Goal: Check status: Check status

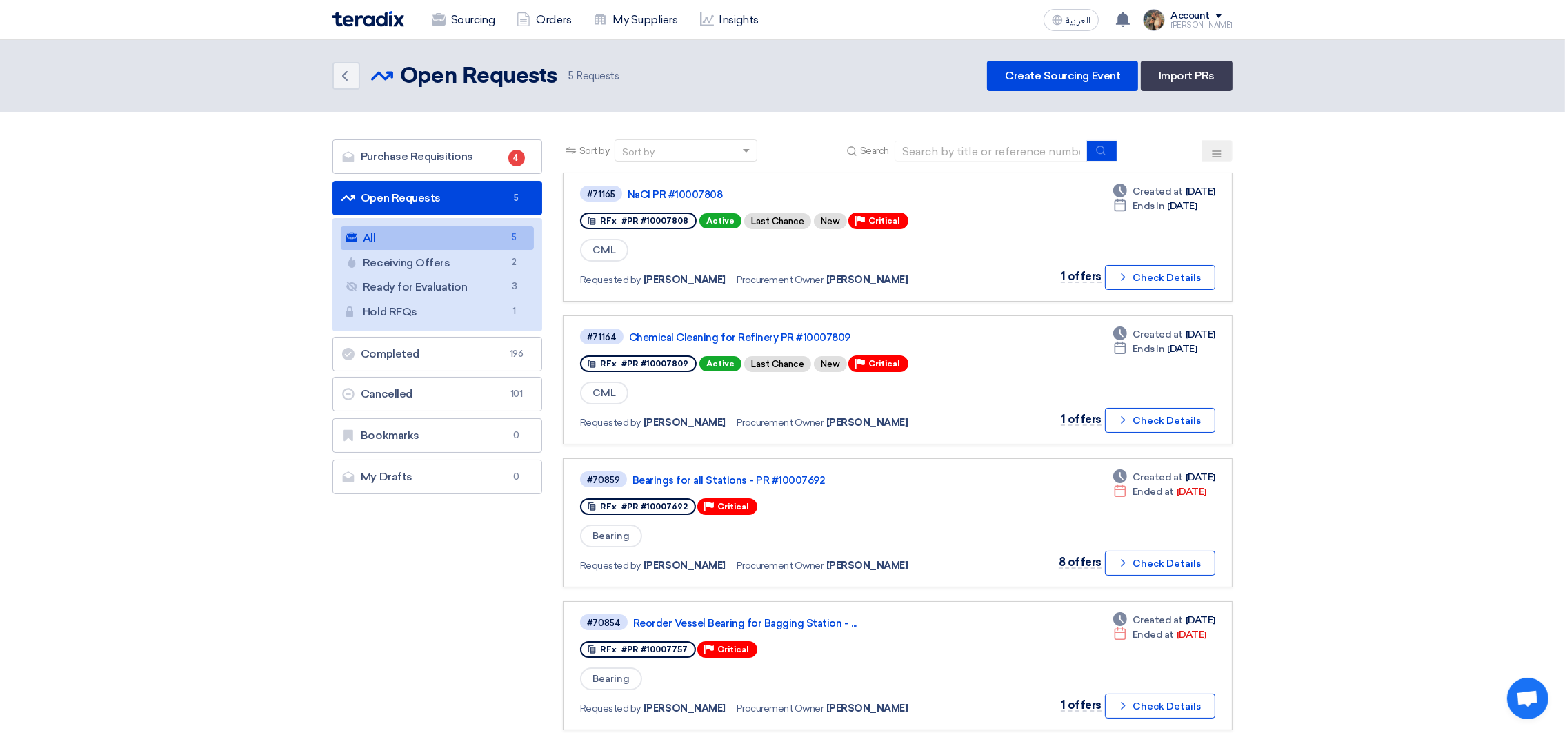
drag, startPoint x: 914, startPoint y: 138, endPoint x: 922, endPoint y: 141, distance: 8.3
click at [916, 140] on div "Search" at bounding box center [981, 150] width 274 height 21
click at [922, 141] on input at bounding box center [991, 151] width 193 height 21
paste input "10007586"
type input "10007586"
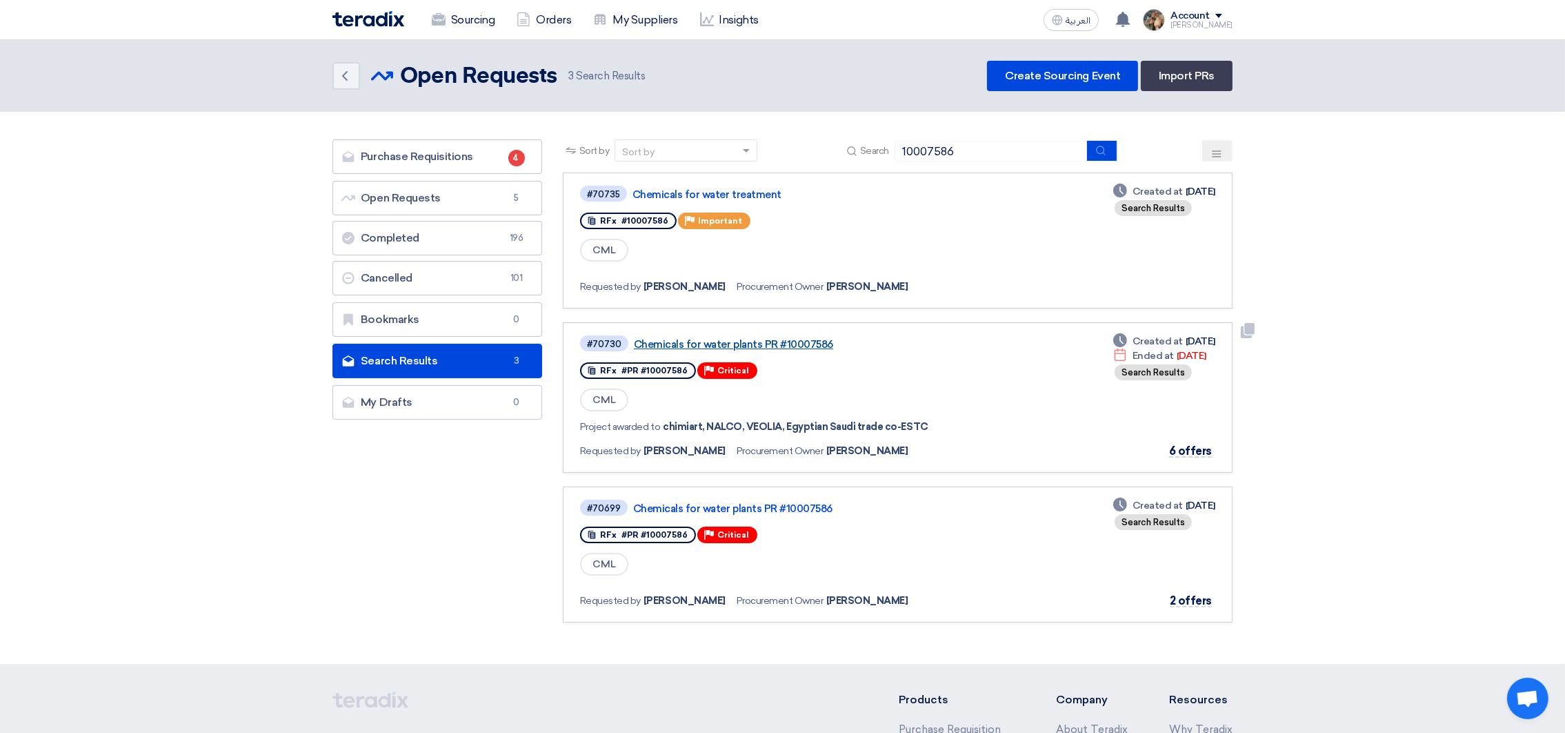
click at [733, 345] on link "Chemicals for water plants PR #10007586" at bounding box center [806, 344] width 345 height 12
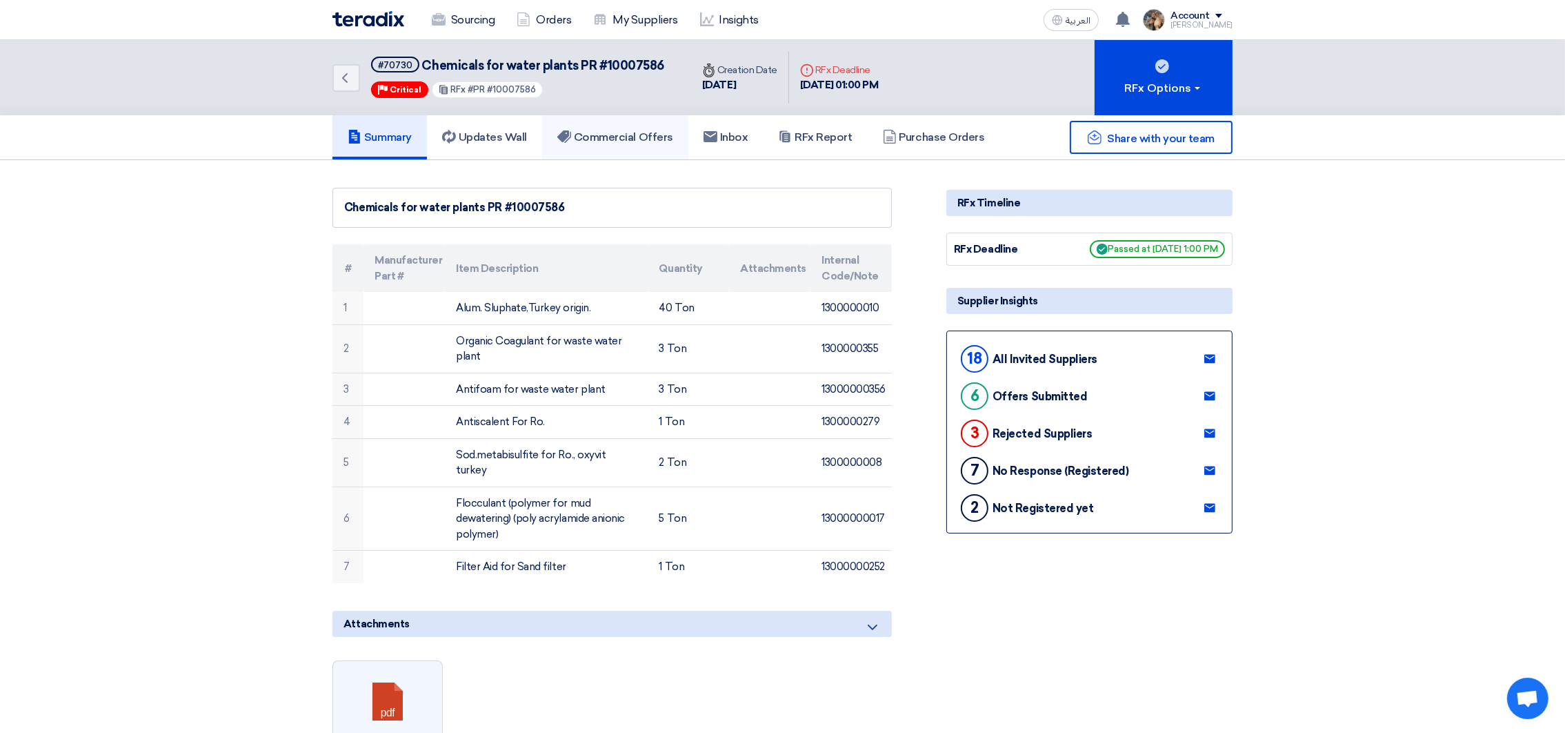
click at [597, 139] on h5 "Commercial Offers" at bounding box center [615, 137] width 116 height 14
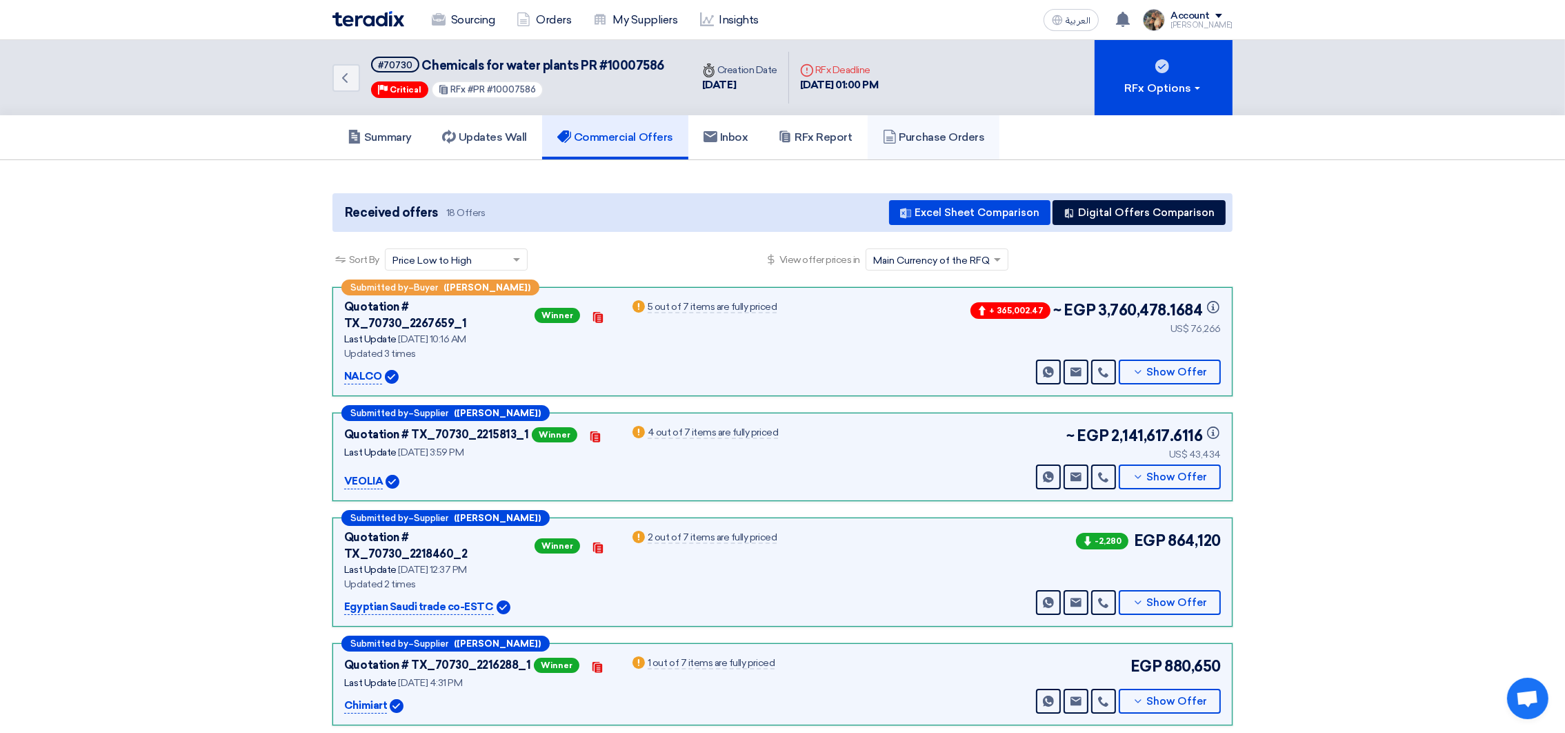
click at [880, 147] on link "Purchase Orders" at bounding box center [934, 137] width 132 height 44
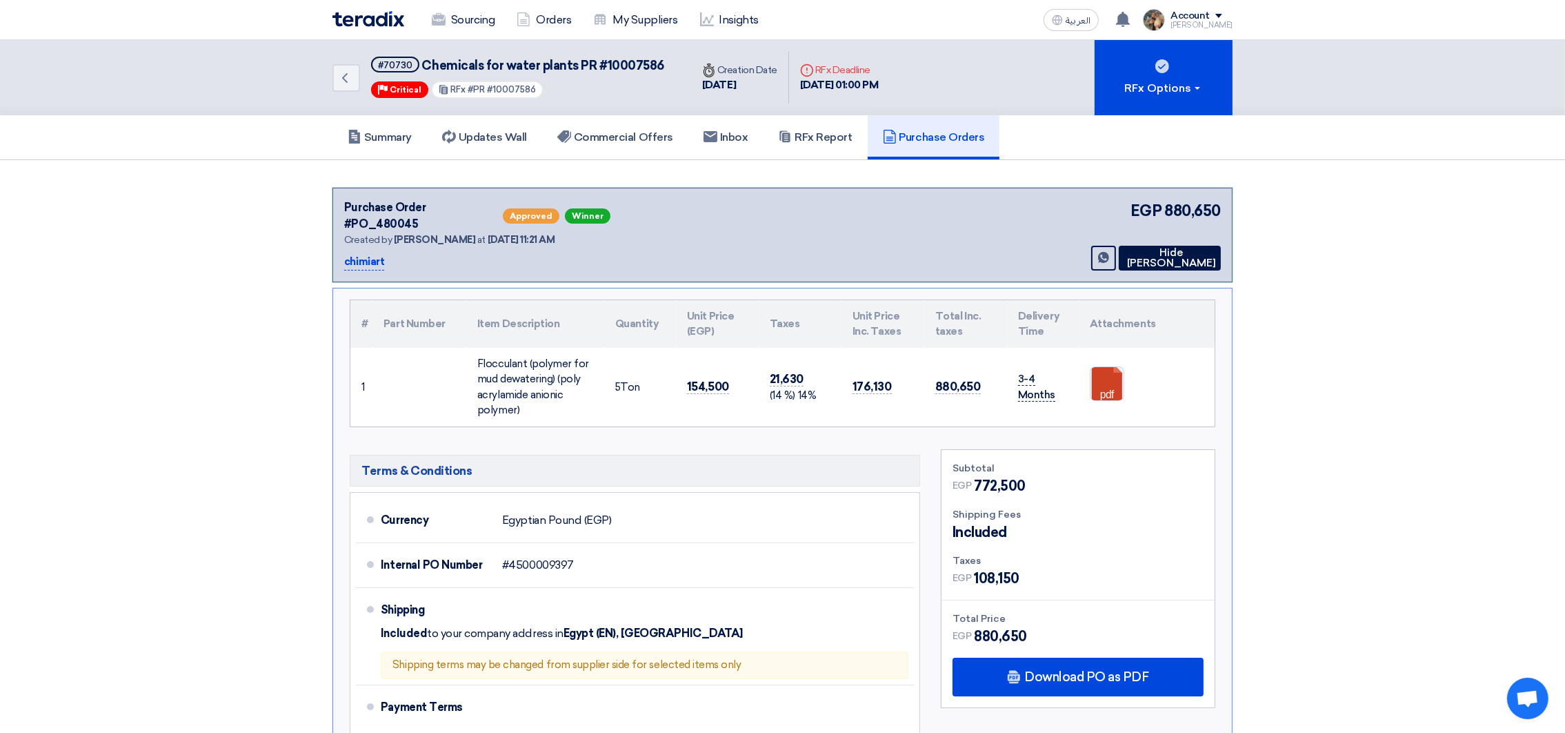
click at [1023, 372] on span "3-4 Months" at bounding box center [1036, 386] width 37 height 29
drag, startPoint x: 1023, startPoint y: 365, endPoint x: 1031, endPoint y: 375, distance: 12.7
click at [1031, 375] on span "3-4 Months" at bounding box center [1036, 386] width 37 height 29
click at [1009, 355] on td "3-4 Months" at bounding box center [1043, 387] width 72 height 79
drag, startPoint x: 1012, startPoint y: 361, endPoint x: 1057, endPoint y: 378, distance: 48.7
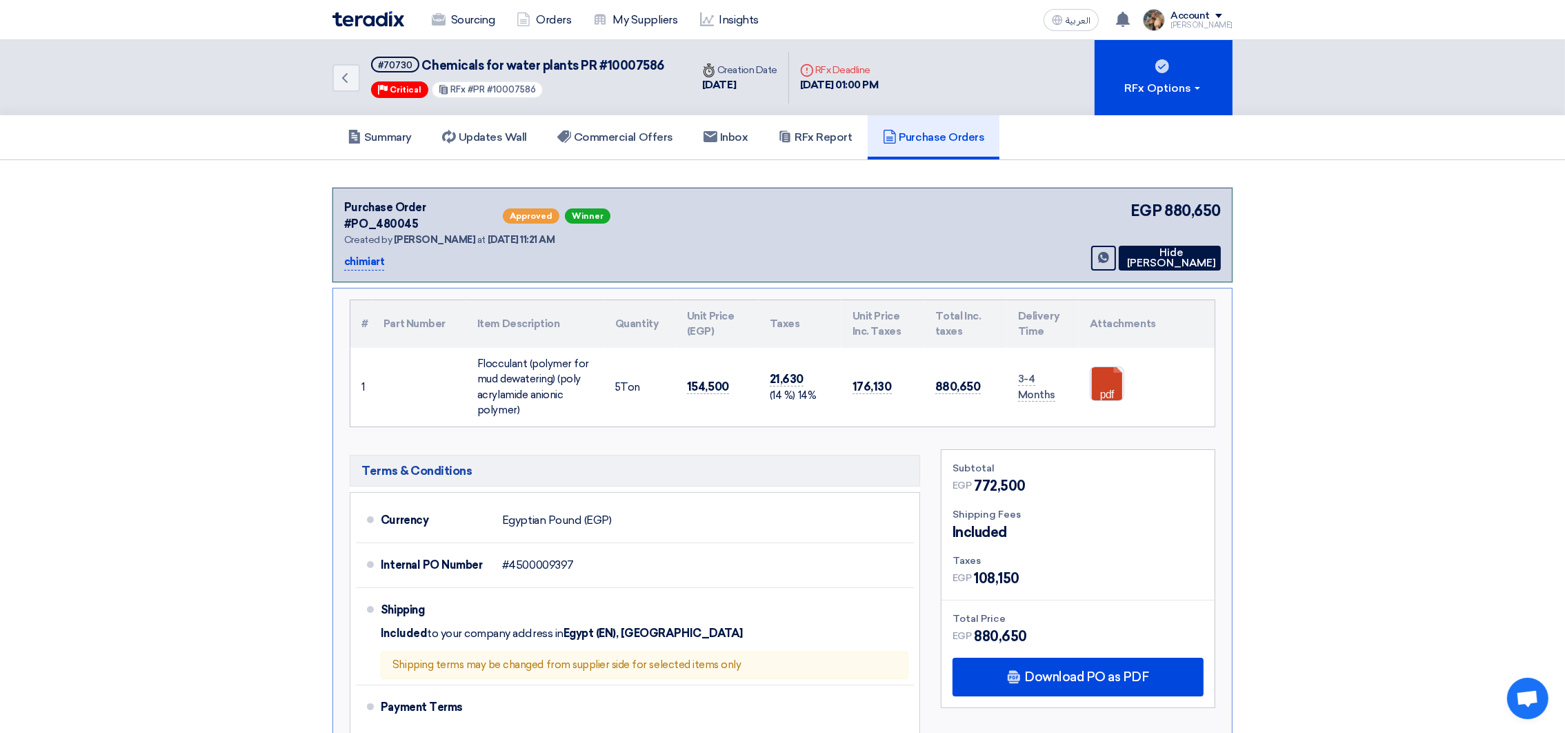
click at [1057, 378] on td "3-4 Months" at bounding box center [1043, 387] width 72 height 79
click at [1028, 398] on td "3-4 Months" at bounding box center [1043, 387] width 72 height 79
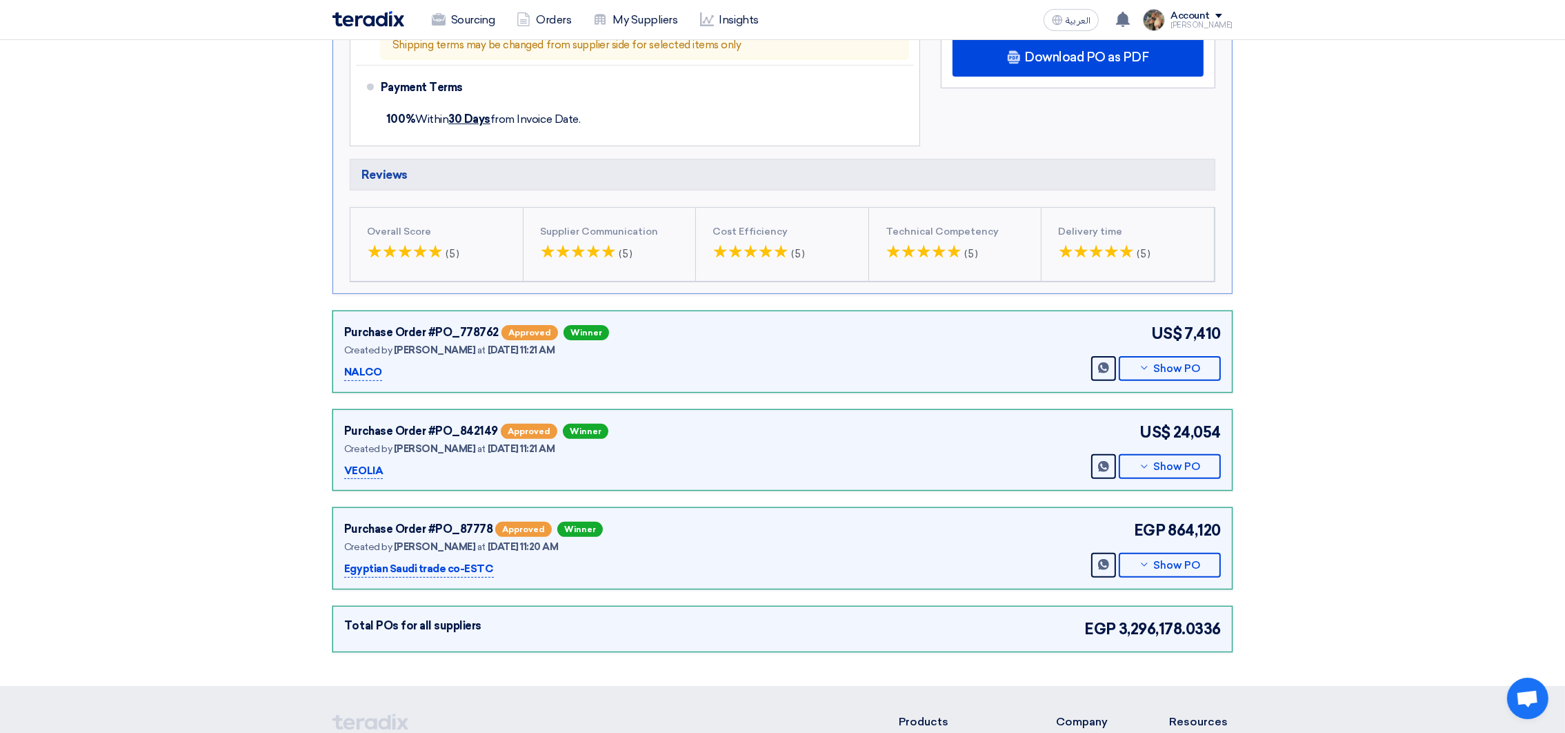
scroll to position [620, 0]
click at [1160, 361] on button "Show PO" at bounding box center [1170, 367] width 102 height 25
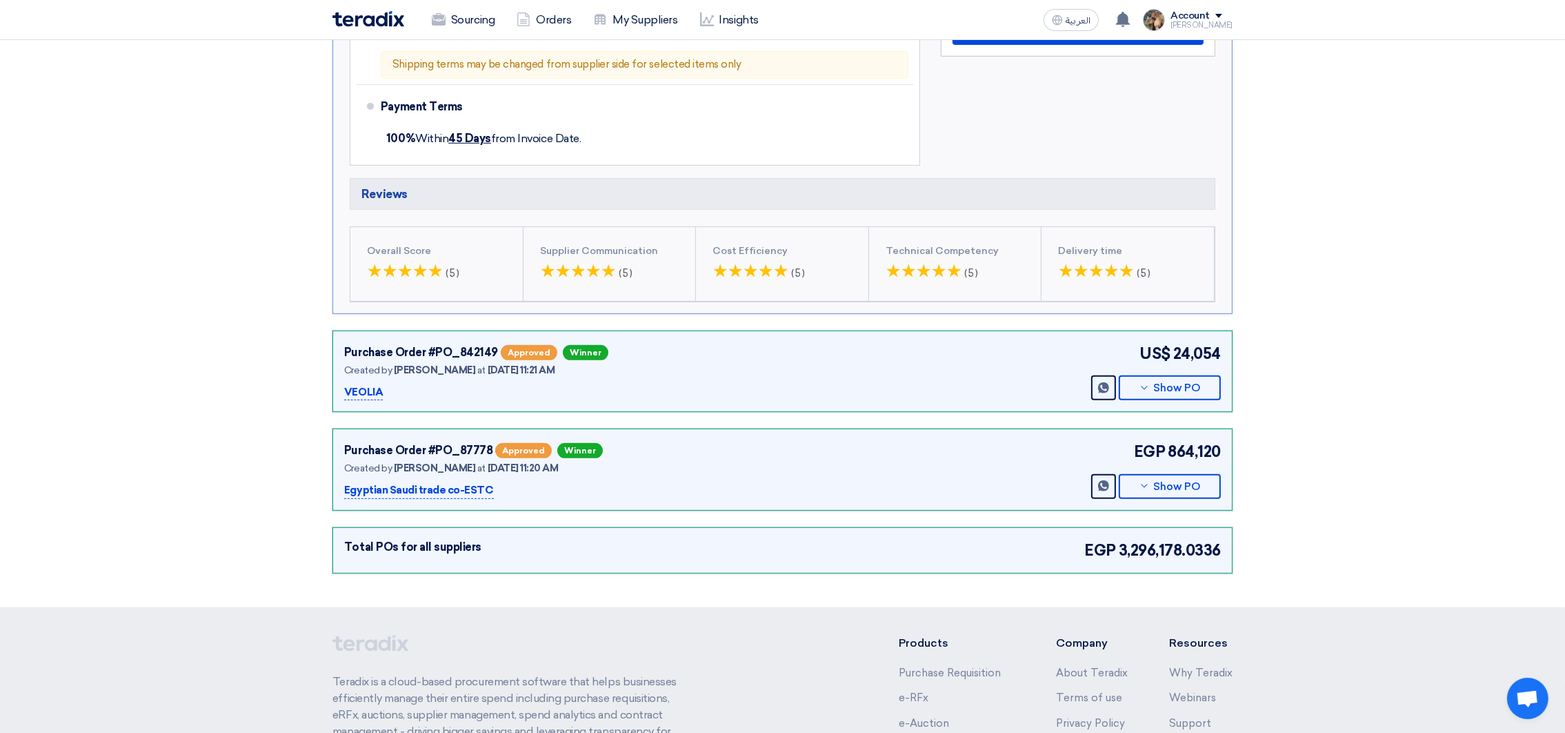
scroll to position [724, 0]
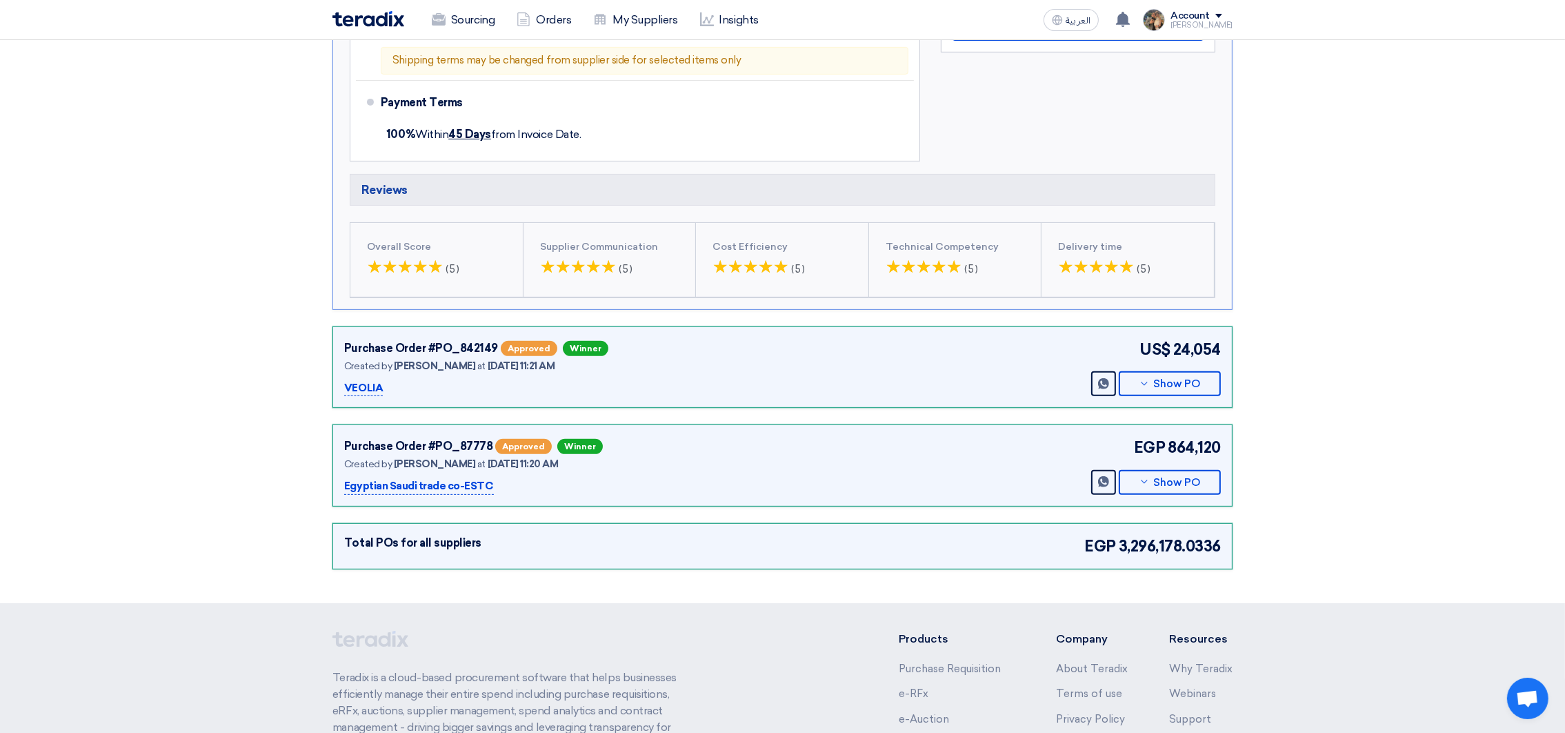
click at [1136, 384] on div "Purchase Order #PO_842149 Approved Winner Created by [PERSON_NAME] at [DATE] 11…" at bounding box center [782, 367] width 900 height 82
click at [1140, 378] on button "Show PO" at bounding box center [1170, 383] width 102 height 25
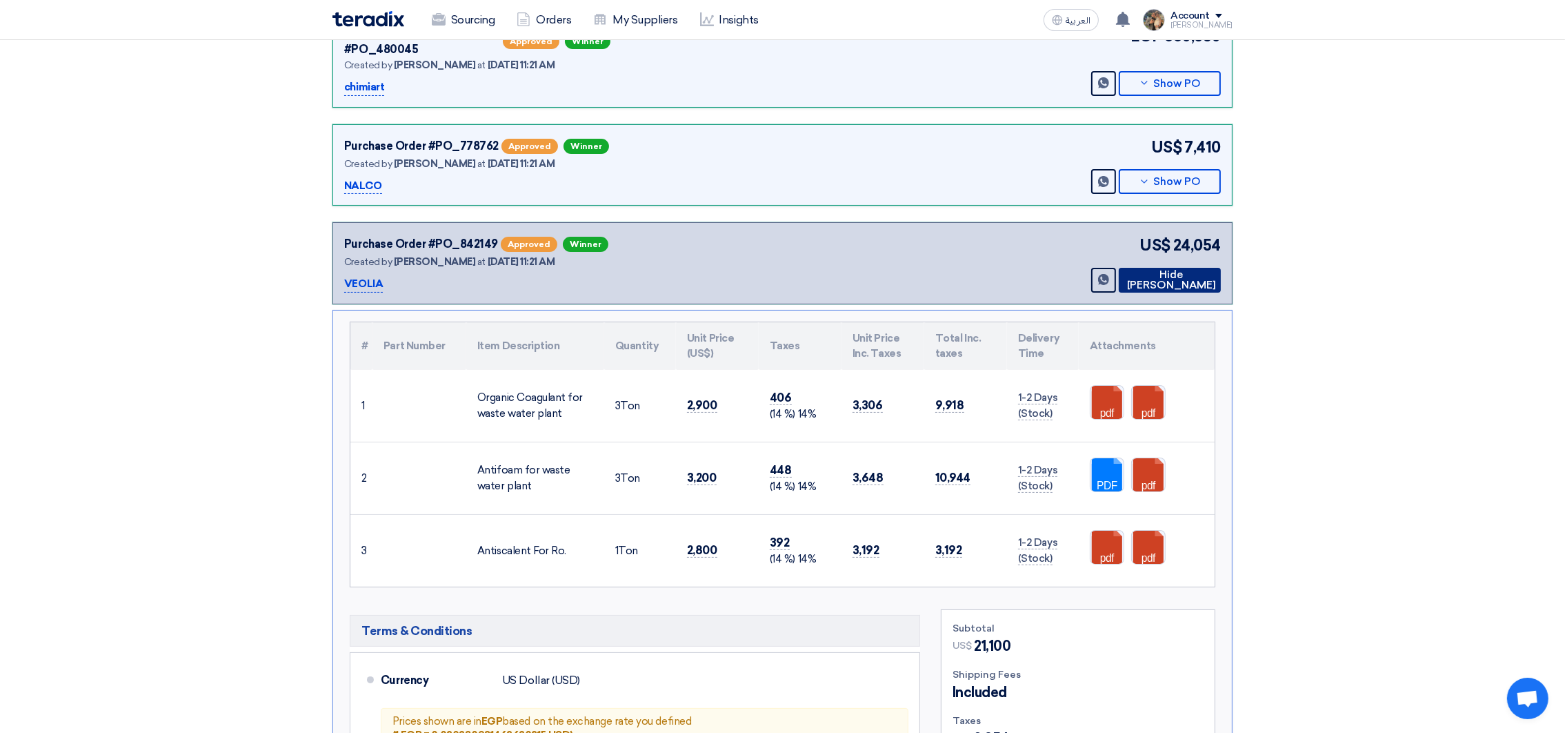
scroll to position [0, 0]
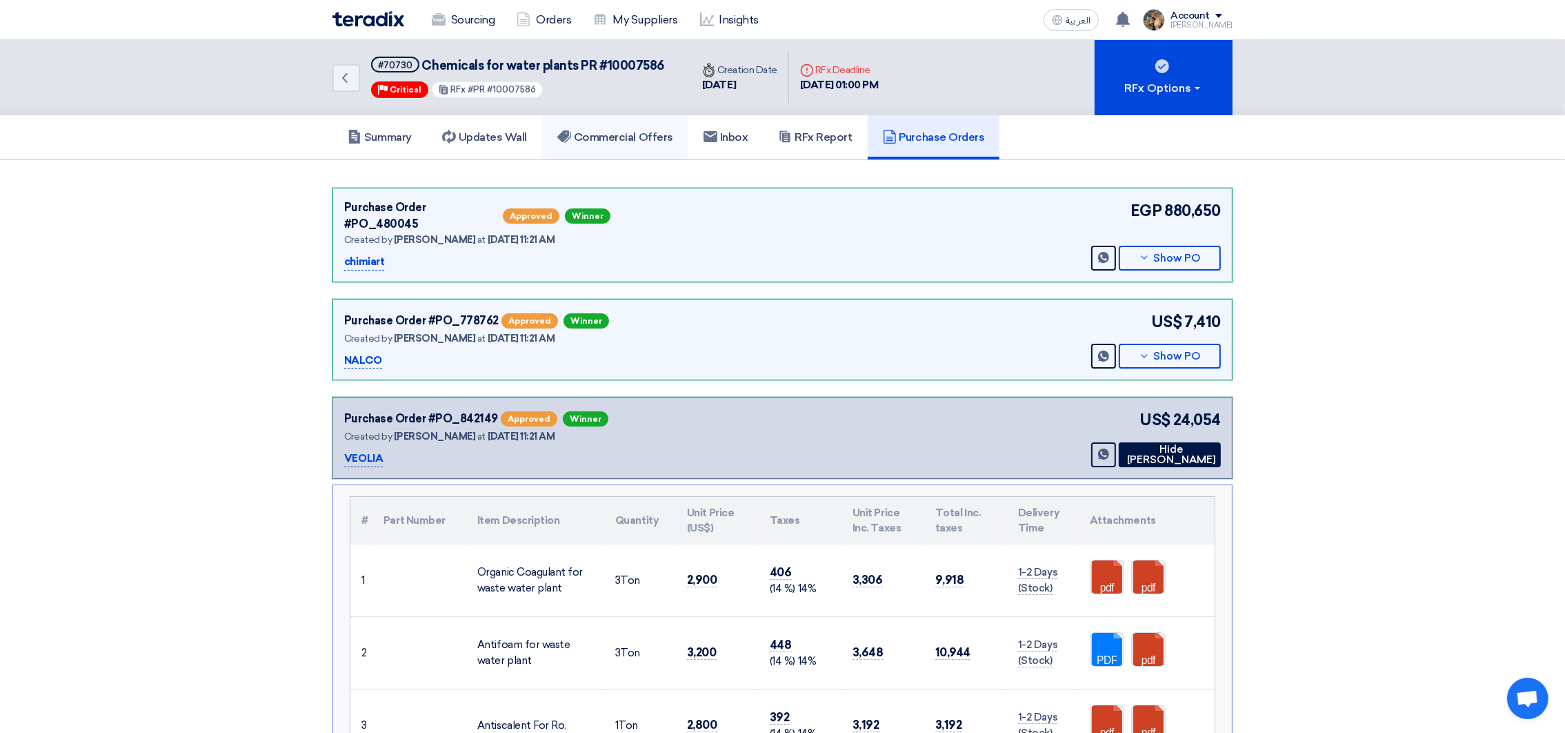
click at [601, 152] on link "Commercial Offers" at bounding box center [615, 137] width 146 height 44
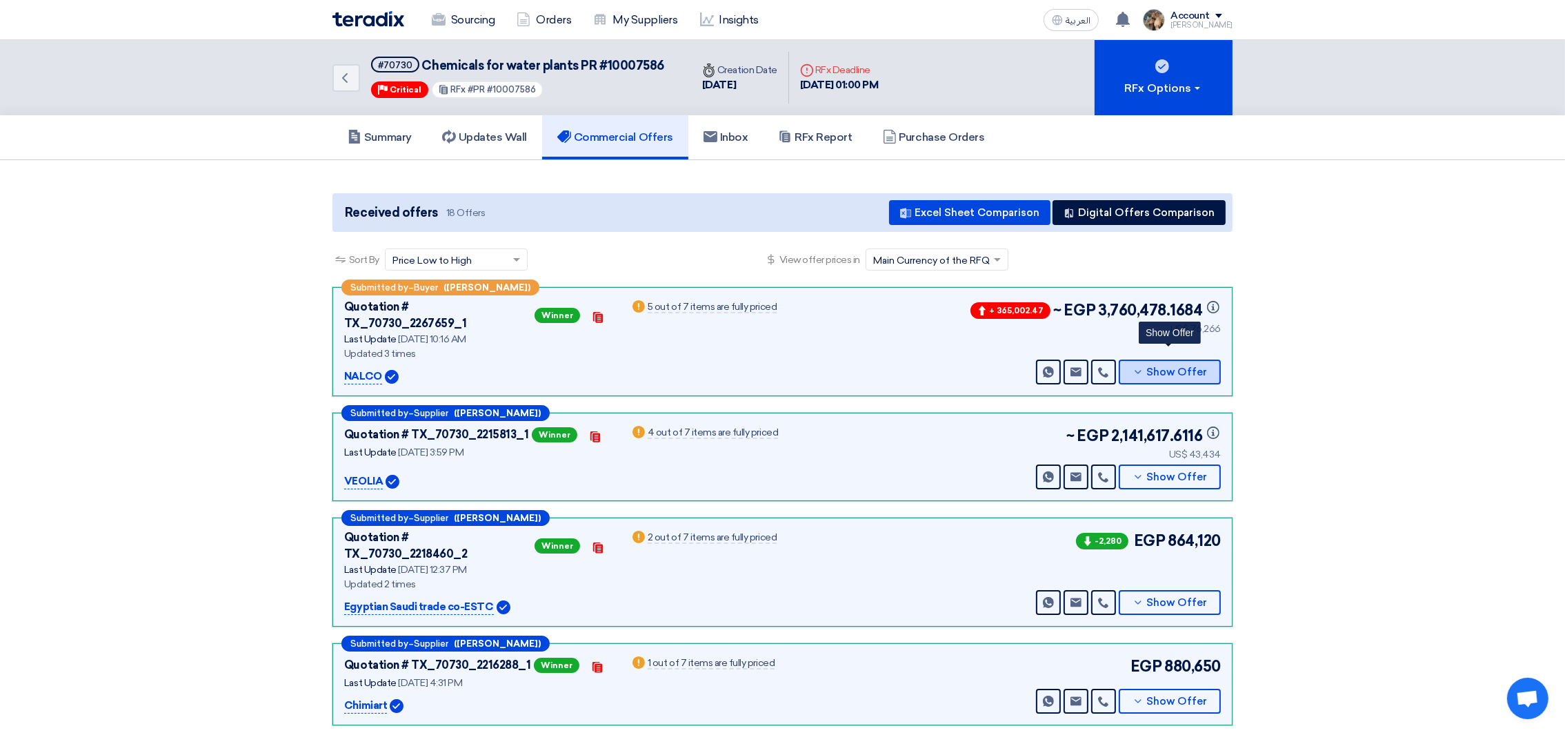
click at [1166, 359] on button "Show Offer" at bounding box center [1170, 371] width 102 height 25
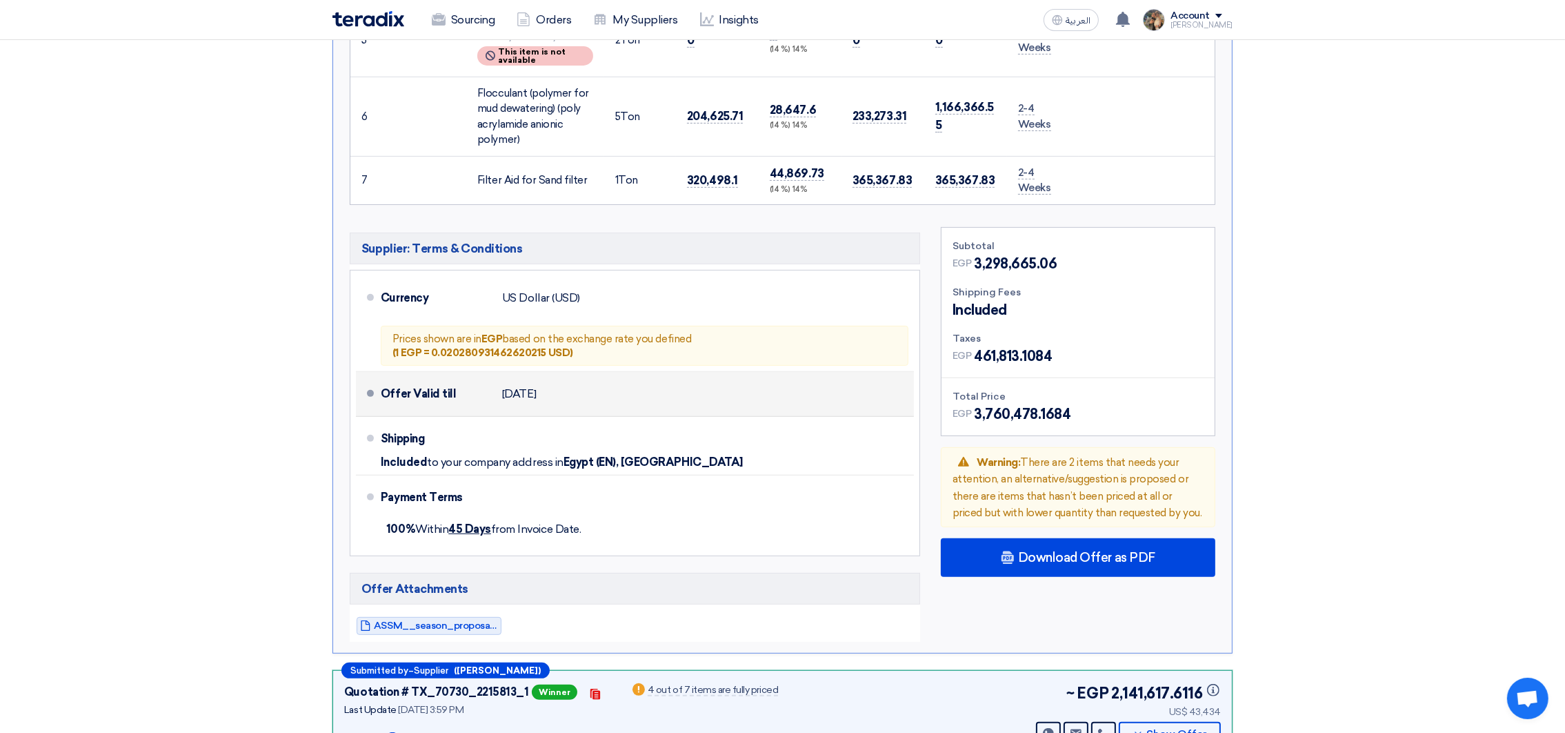
scroll to position [931, 0]
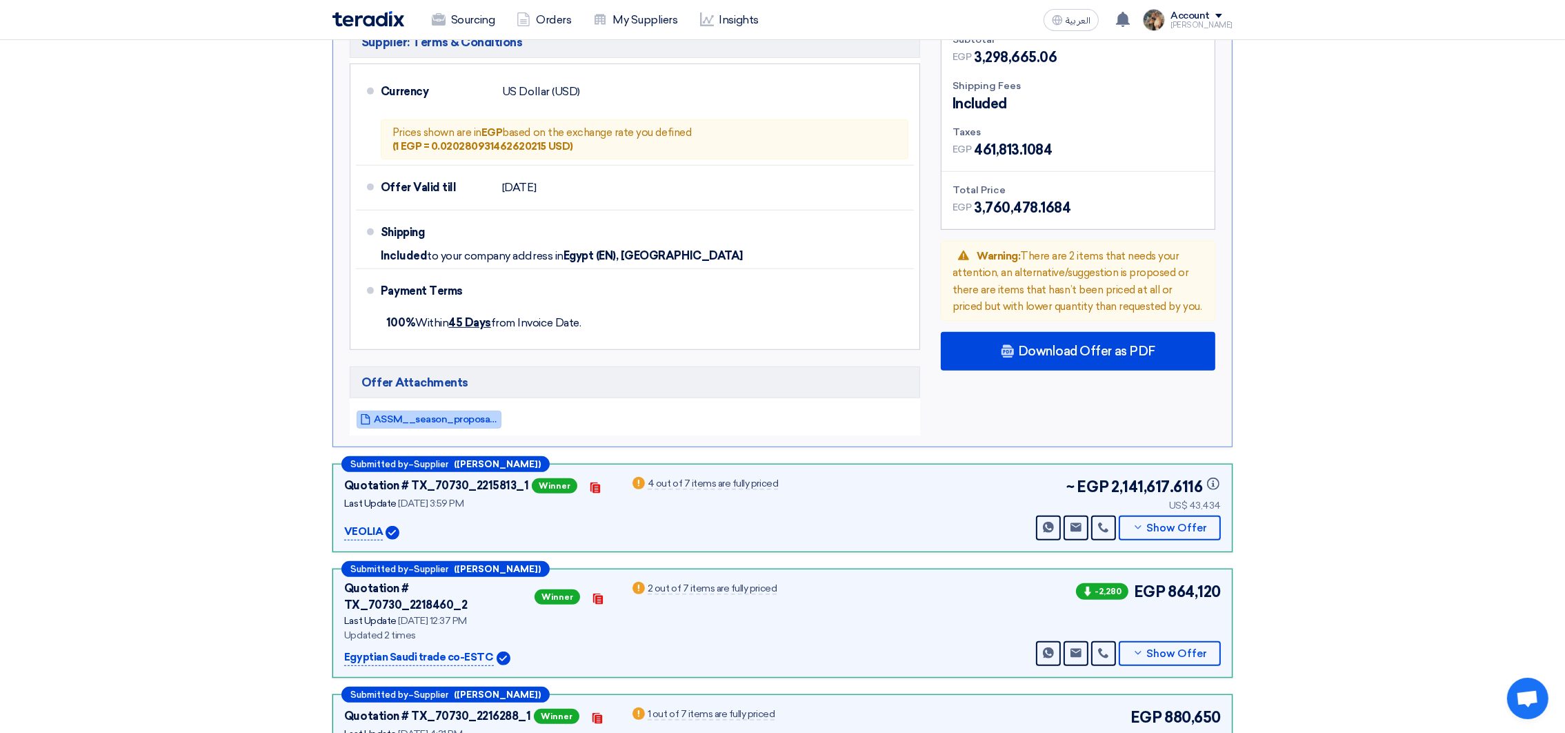
click at [449, 414] on span "ASSM__season_proposal_July___Utility_chemicals__V_1754205396033.pdf" at bounding box center [436, 419] width 124 height 10
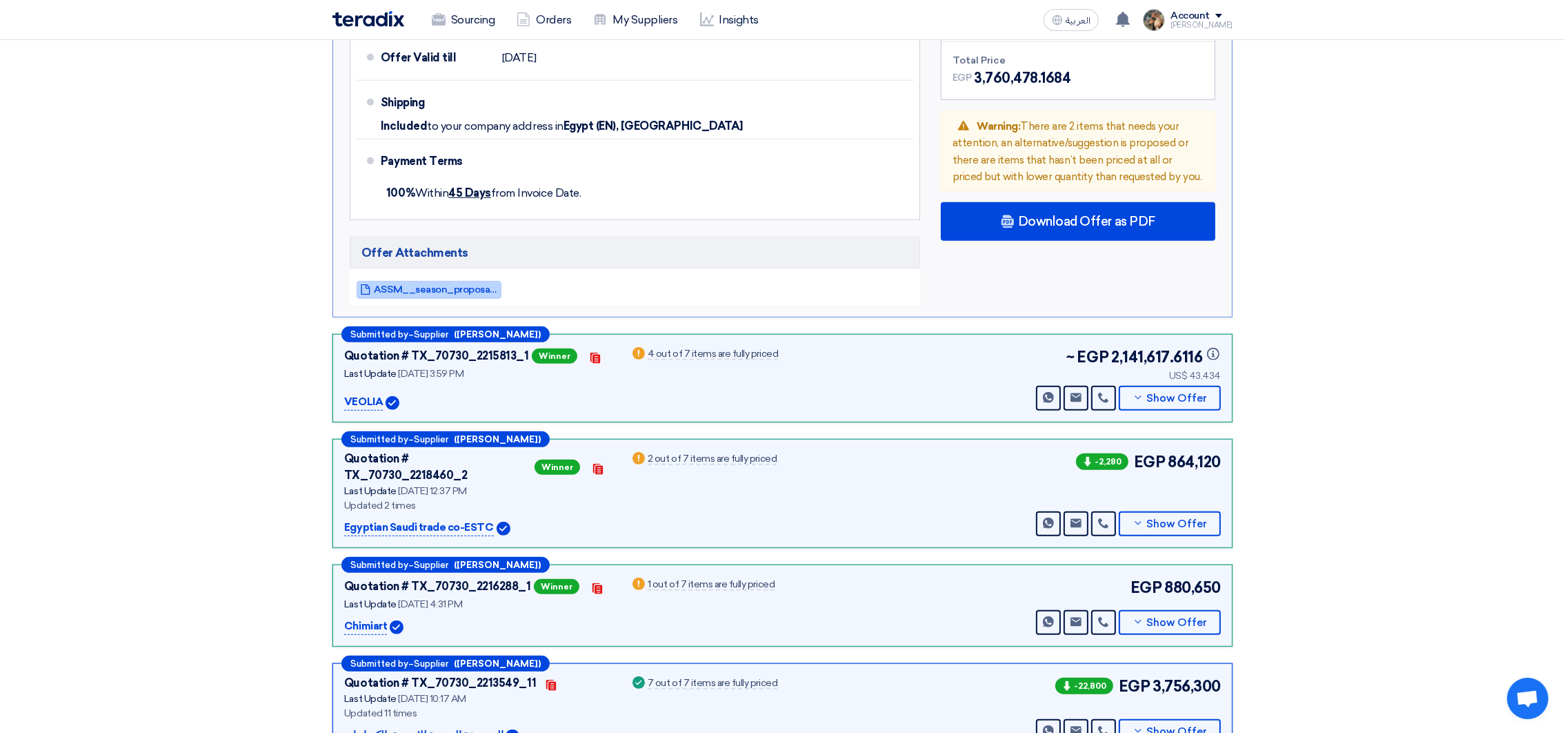
scroll to position [1138, 0]
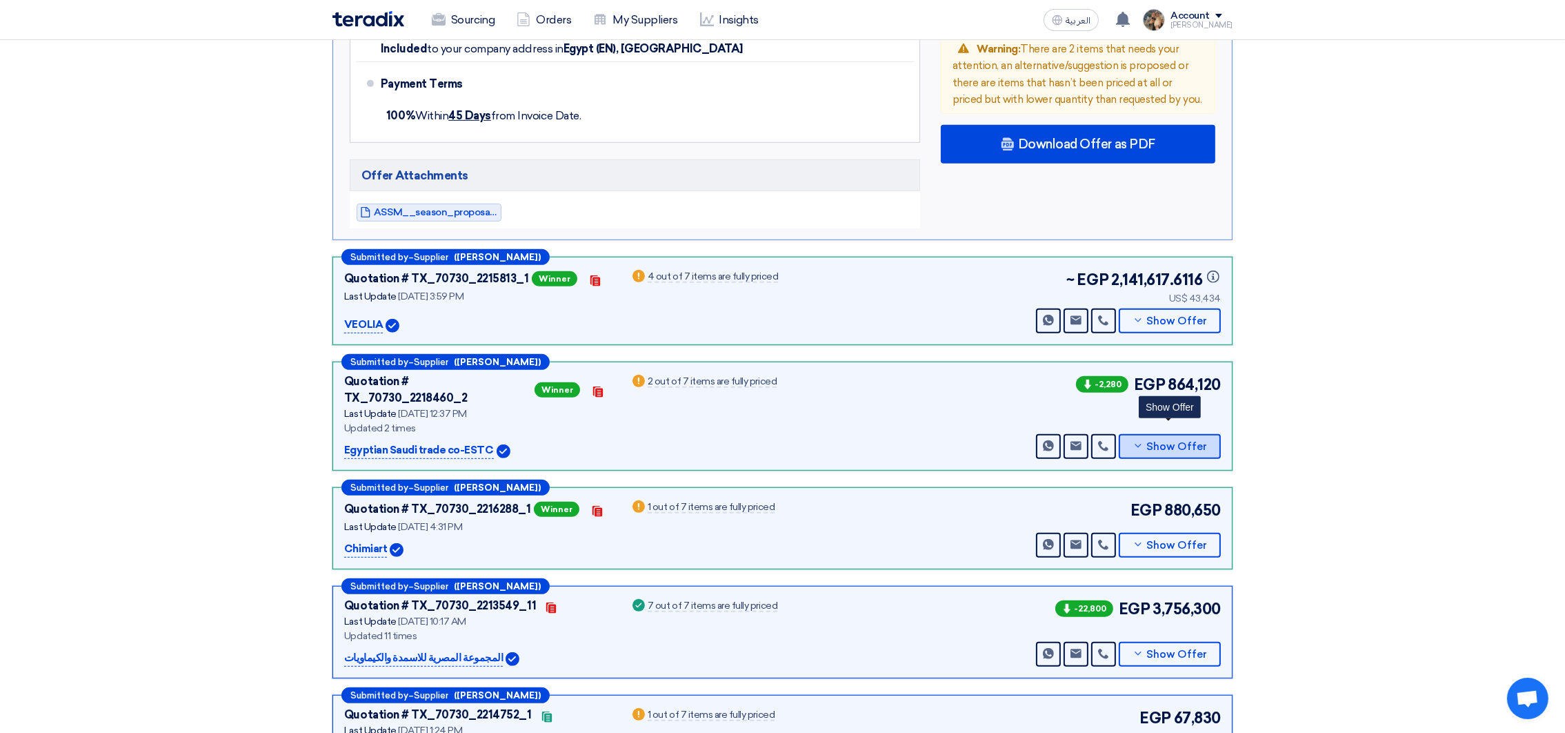
click at [1132, 434] on button "Show Offer" at bounding box center [1170, 446] width 102 height 25
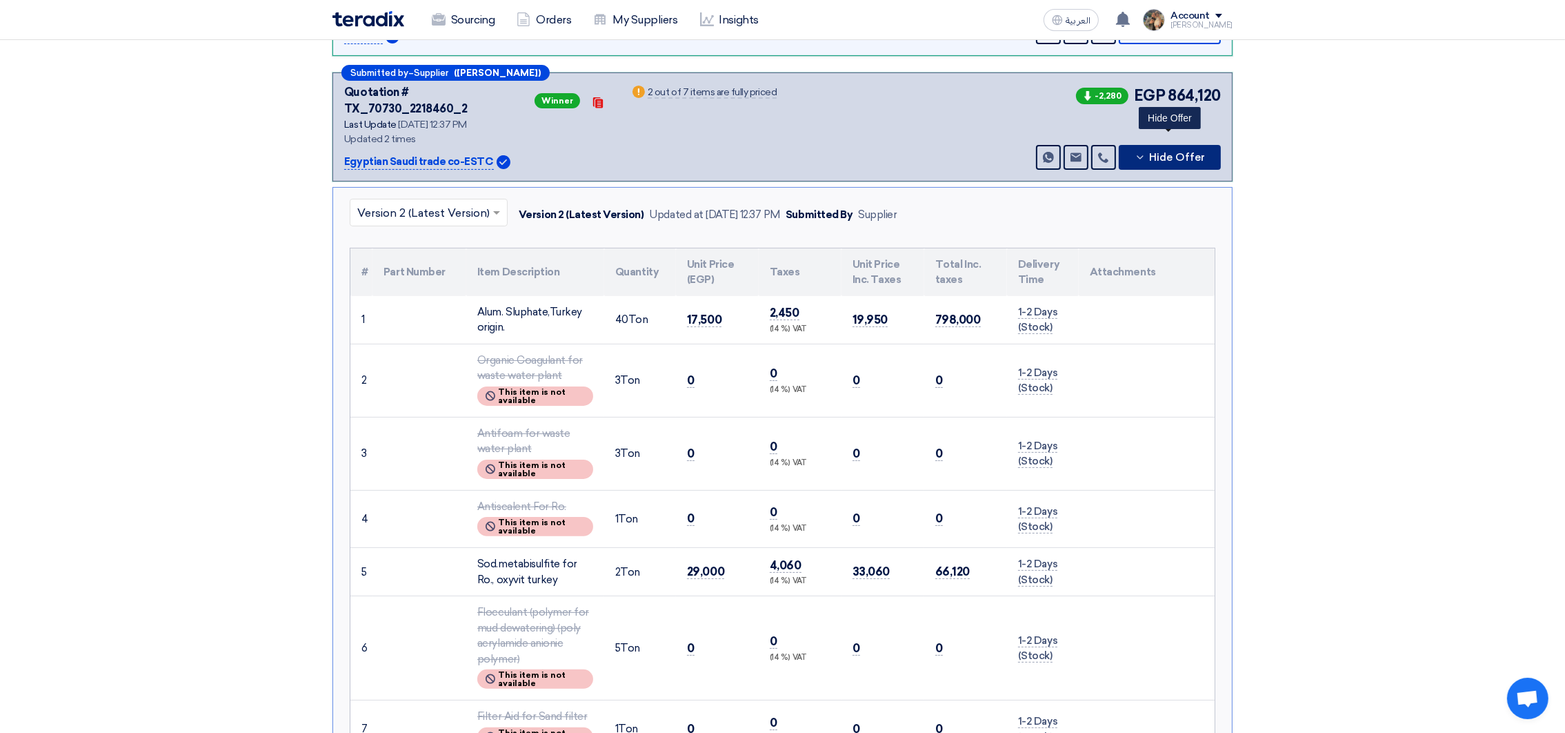
scroll to position [207, 0]
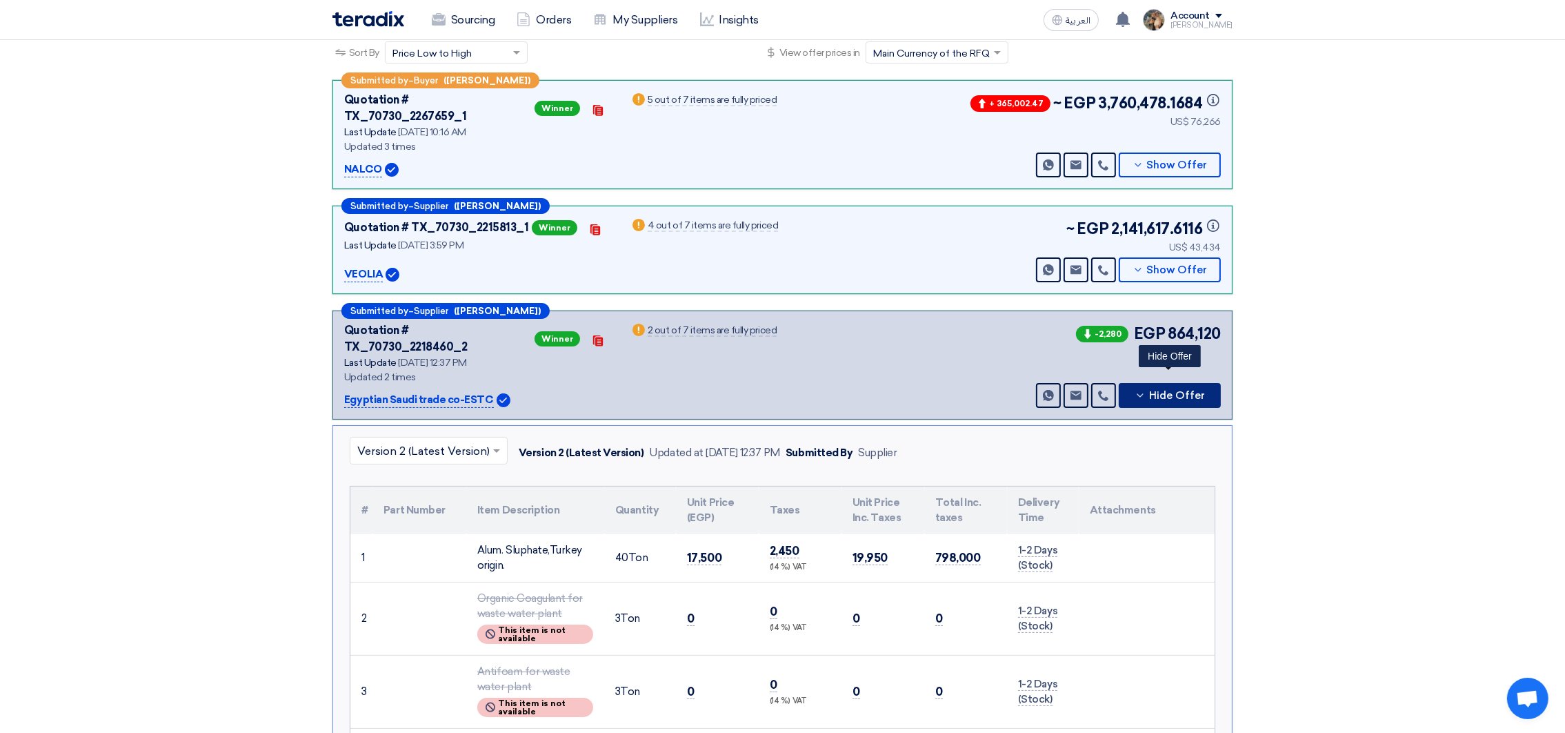
click at [1161, 390] on span "Hide Offer" at bounding box center [1177, 395] width 56 height 10
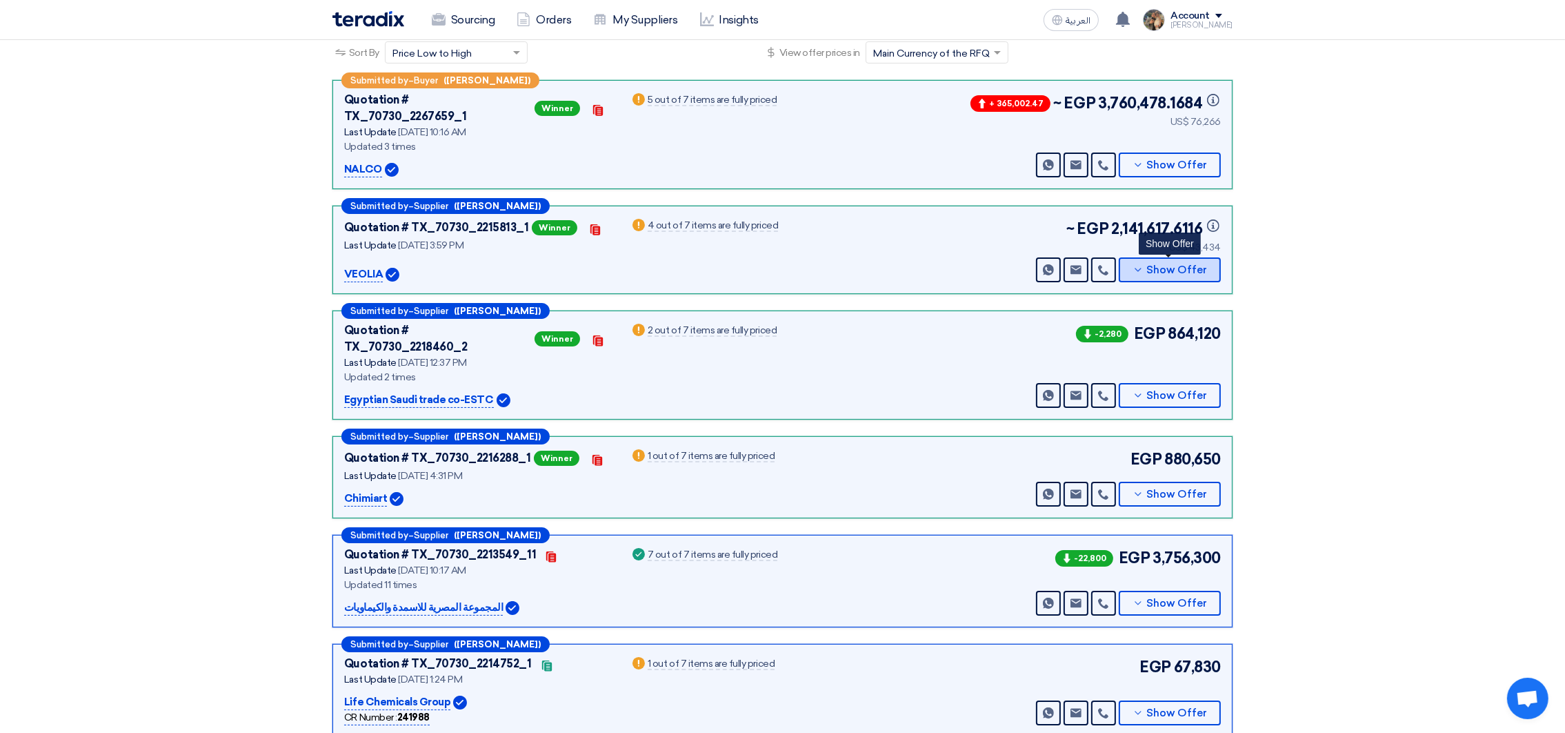
click at [1147, 257] on button "Show Offer" at bounding box center [1170, 269] width 102 height 25
